Goal: Task Accomplishment & Management: Manage account settings

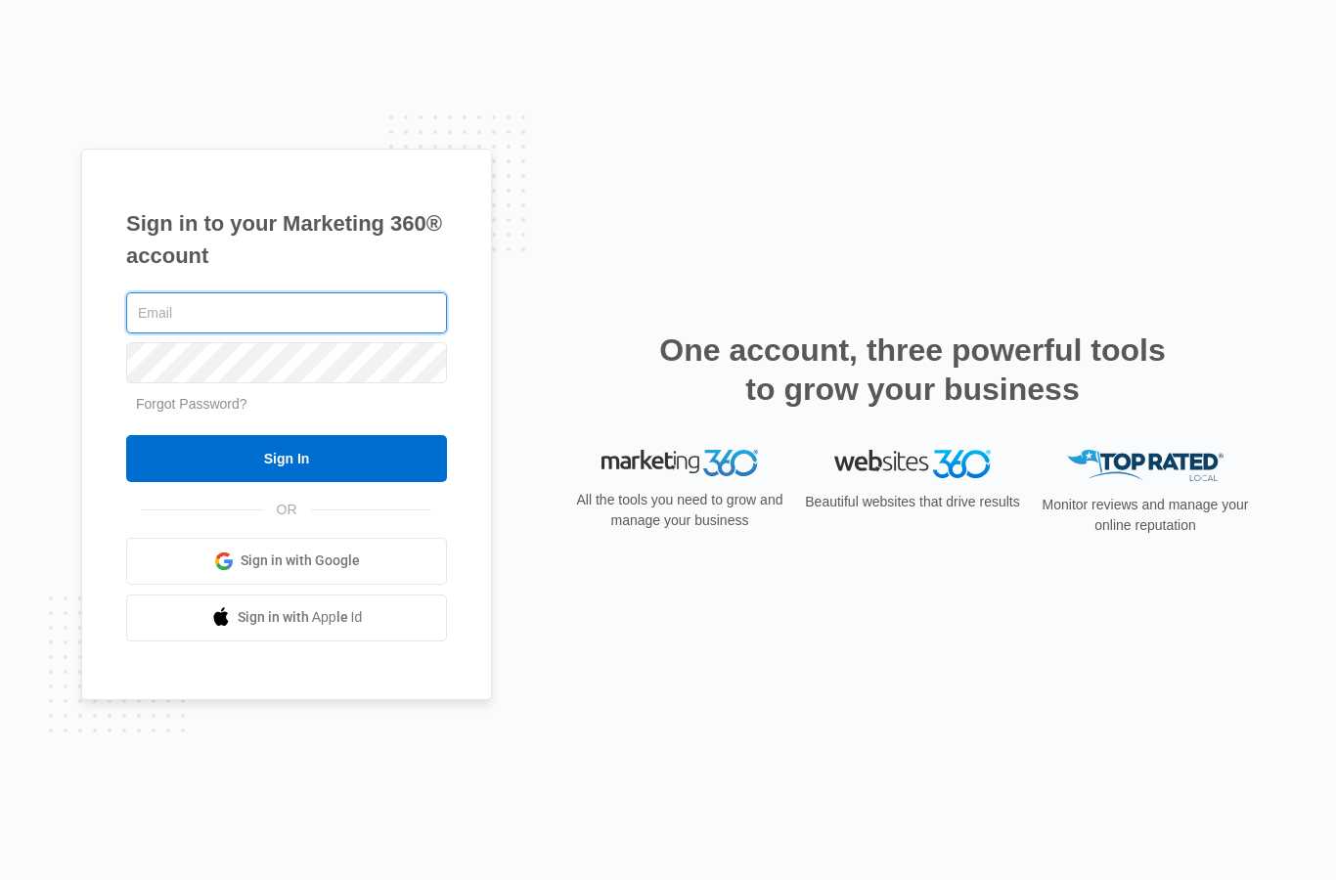
type input "[EMAIL_ADDRESS][DOMAIN_NAME]"
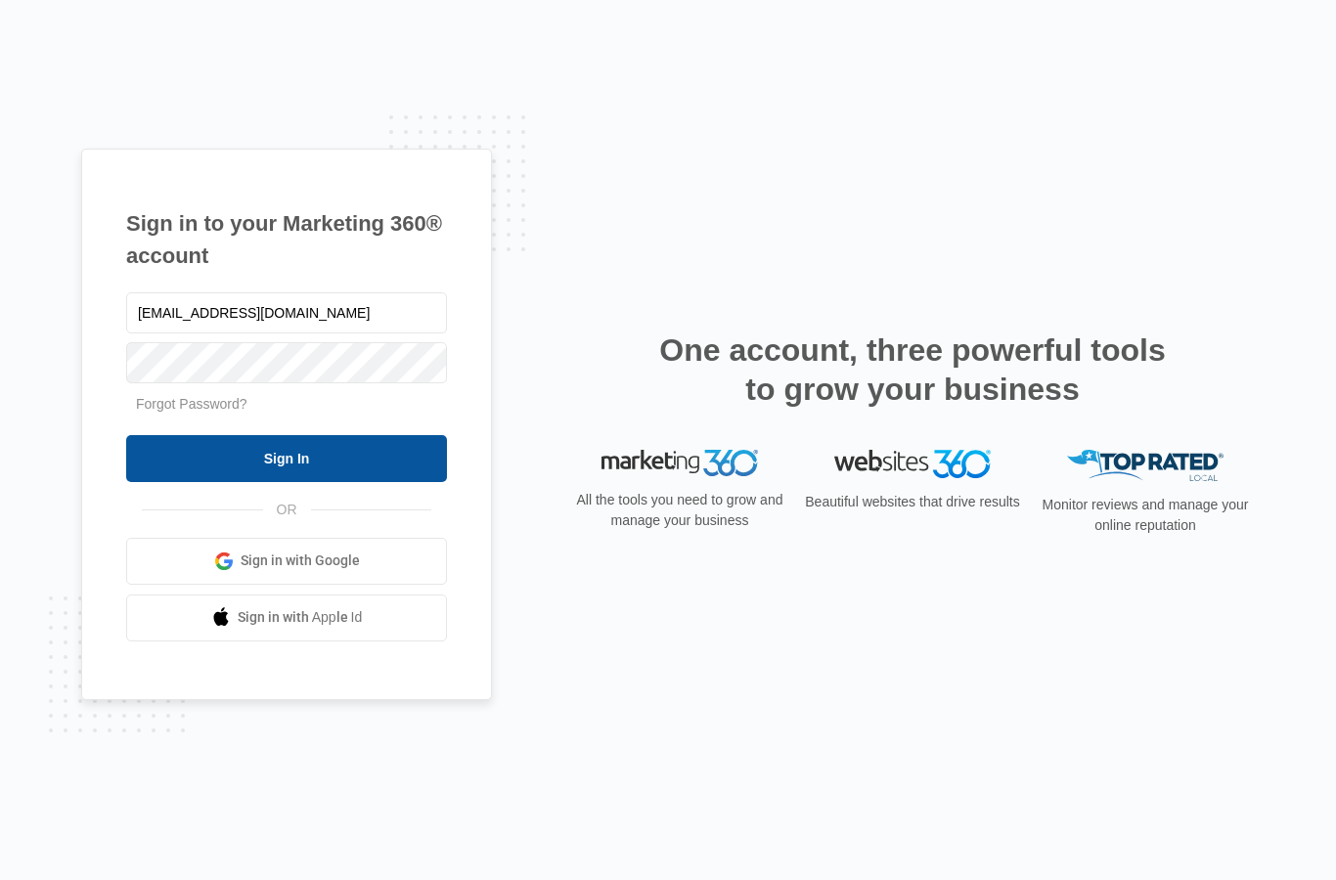
click at [409, 482] on input "Sign In" at bounding box center [286, 458] width 321 height 47
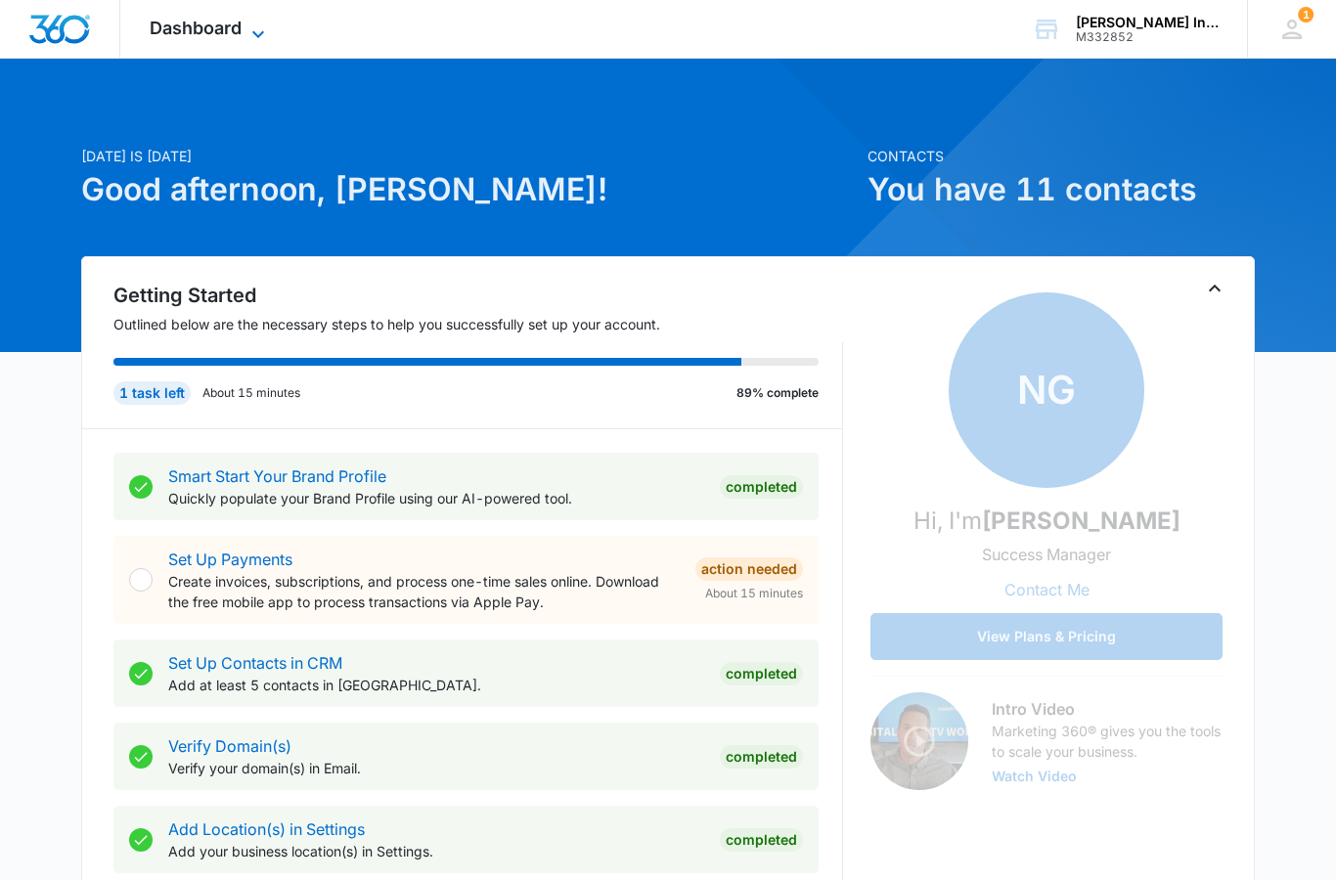
click at [232, 28] on span "Dashboard" at bounding box center [196, 28] width 92 height 21
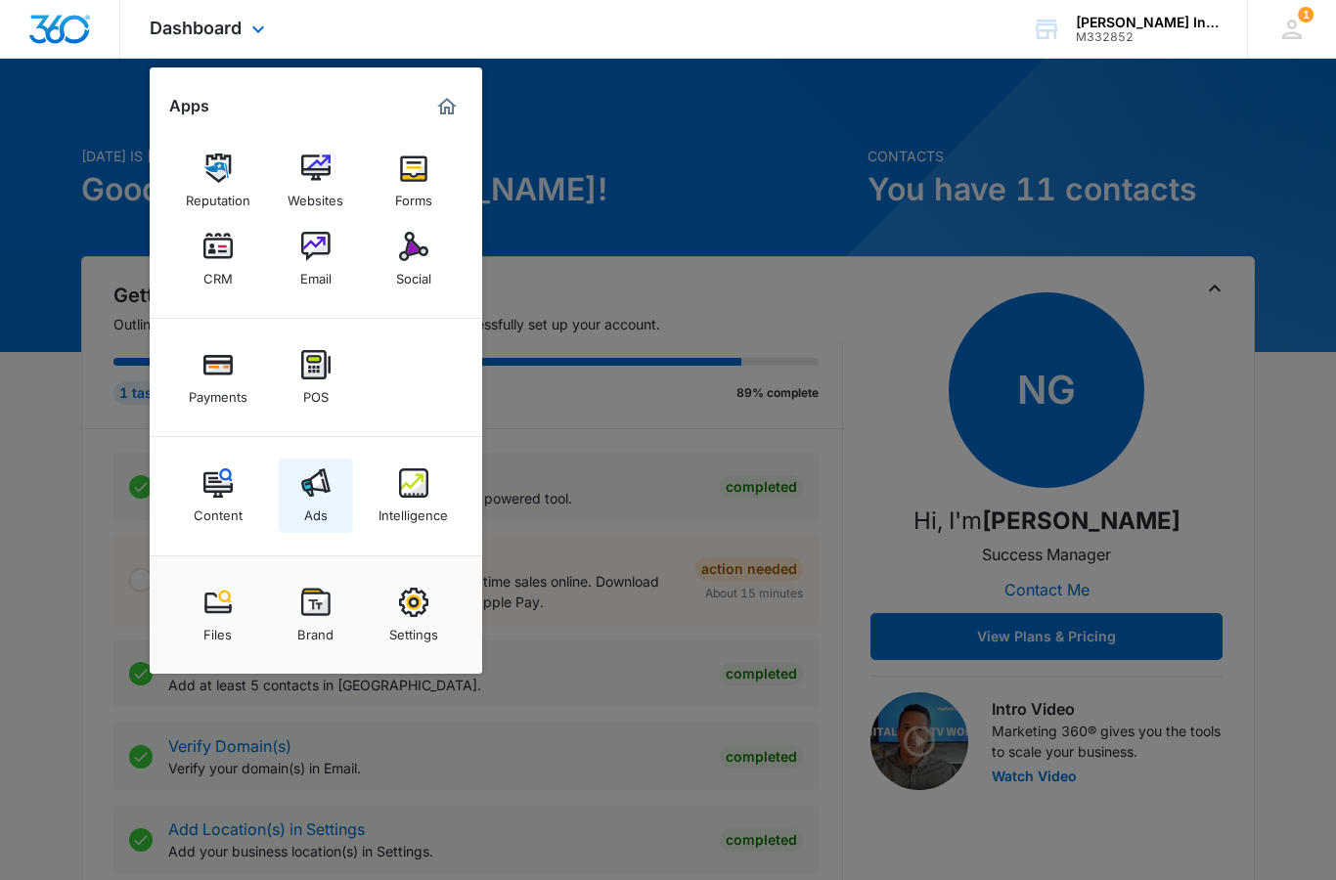
click at [316, 493] on img at bounding box center [315, 483] width 29 height 29
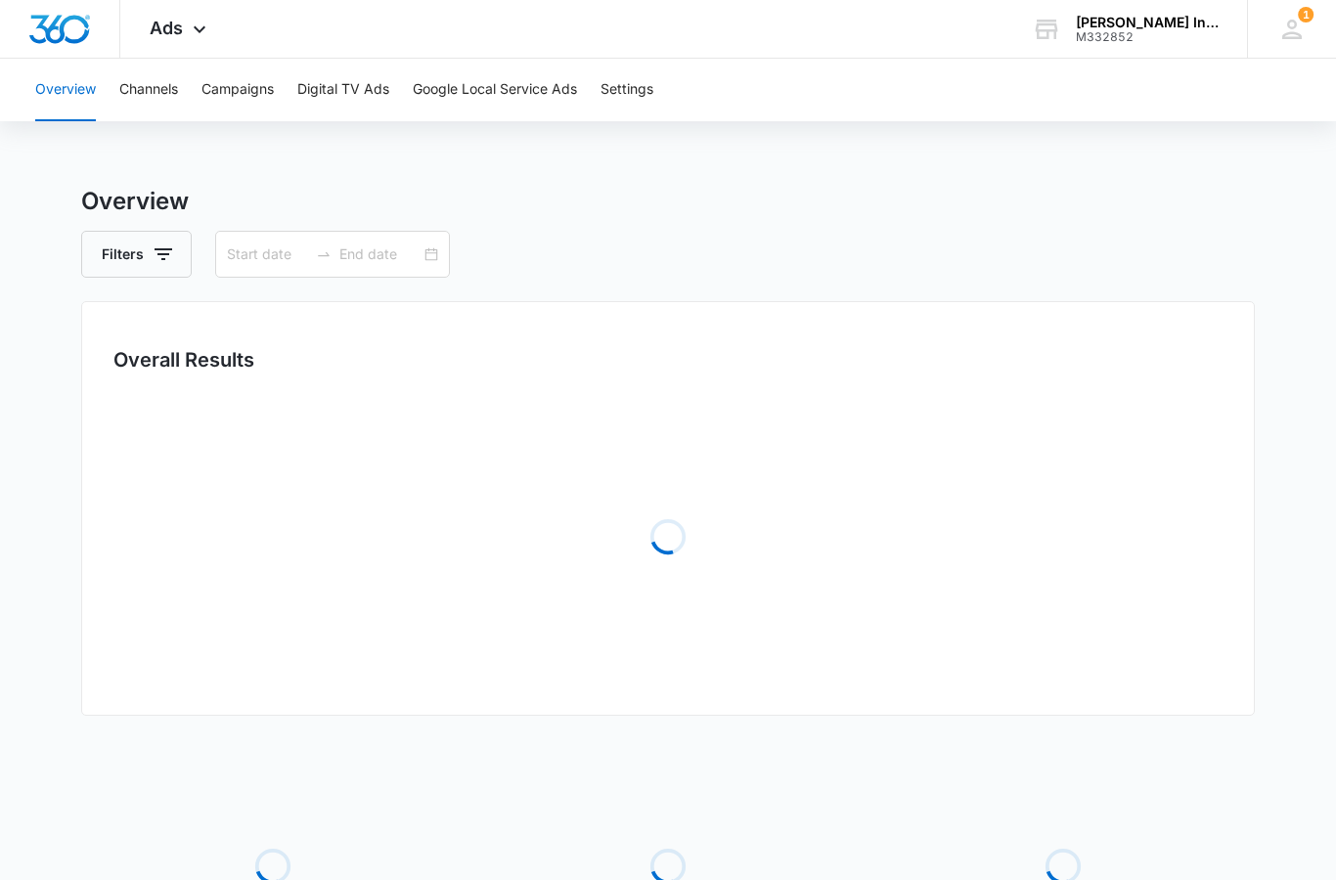
type input "08/21/2025"
type input "09/04/2025"
